Goal: Check status: Check status

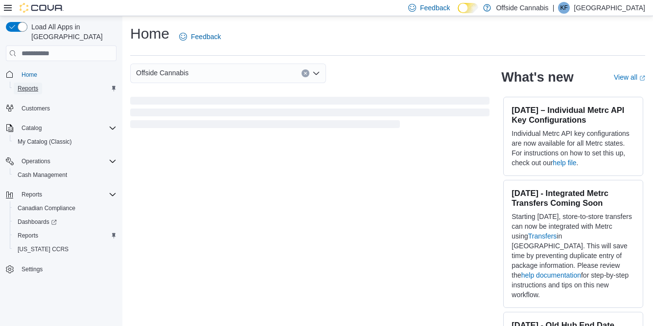
click at [37, 85] on span "Reports" at bounding box center [28, 89] width 21 height 8
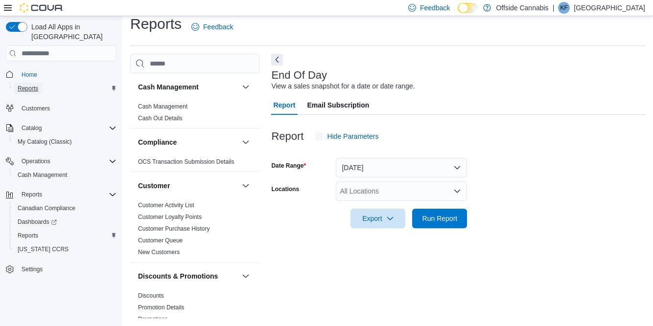
scroll to position [23, 0]
click at [431, 158] on button "[DATE]" at bounding box center [401, 168] width 131 height 20
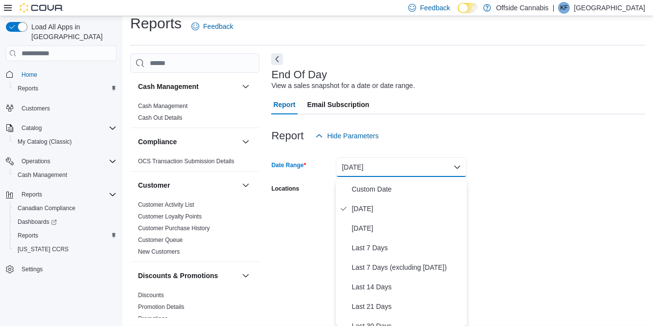
click at [561, 160] on form "Date Range [DATE] Locations All Locations Export Run Report" at bounding box center [458, 187] width 374 height 82
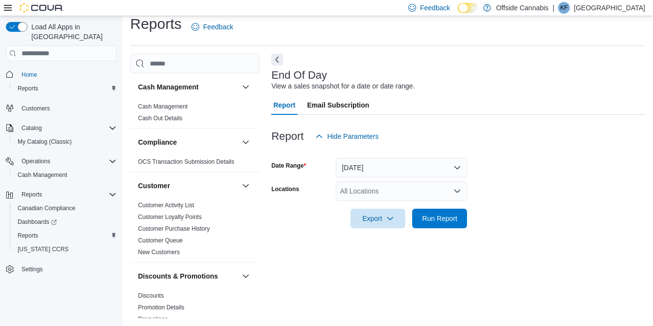
click at [435, 183] on div "All Locations" at bounding box center [401, 192] width 131 height 20
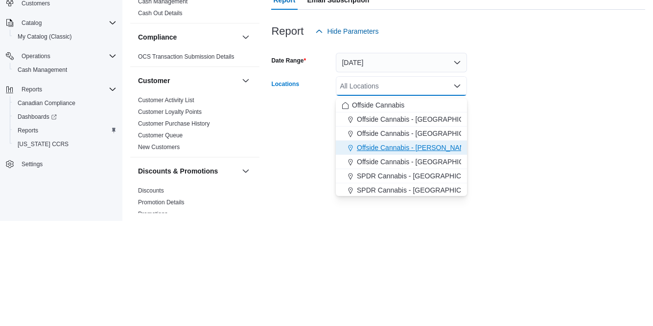
click at [434, 248] on span "Offside Cannabis - [PERSON_NAME]" at bounding box center [414, 253] width 115 height 10
click at [546, 237] on div "End Of Day View a sales snapshot for a date or date range. Report Email Subscri…" at bounding box center [458, 186] width 374 height 264
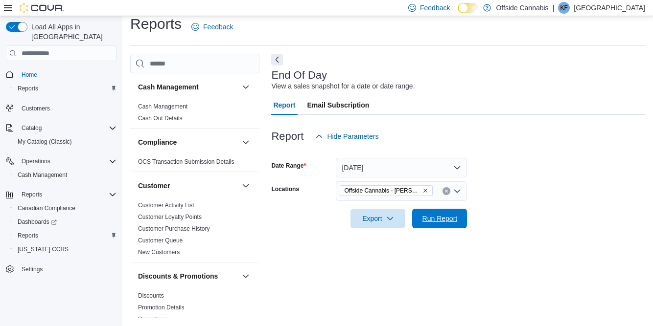
click at [447, 214] on span "Run Report" at bounding box center [439, 219] width 35 height 10
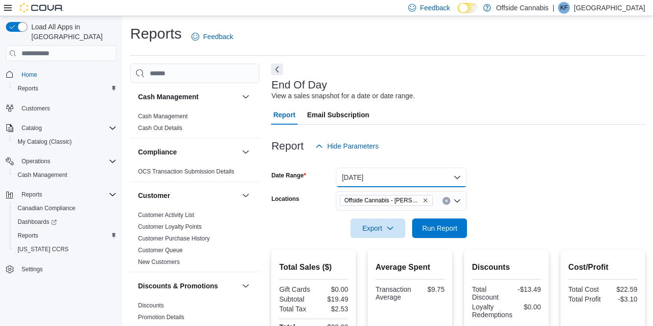
click at [434, 175] on button "[DATE]" at bounding box center [401, 178] width 131 height 20
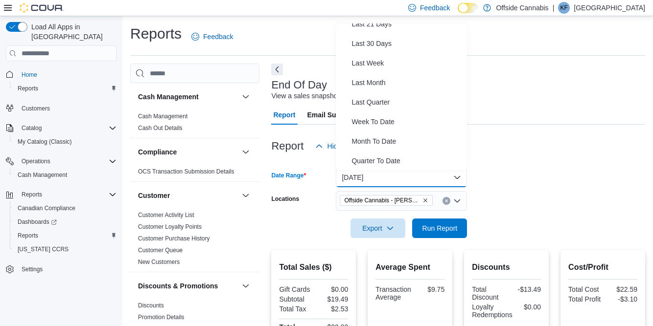
scroll to position [127, 0]
click at [387, 145] on span "Month To Date" at bounding box center [407, 141] width 112 height 12
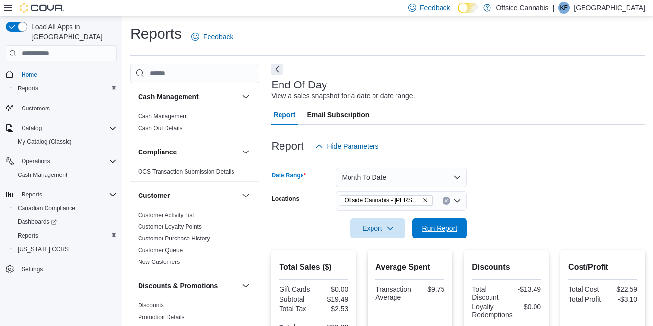
click at [446, 229] on span "Run Report" at bounding box center [439, 229] width 35 height 10
